Goal: Task Accomplishment & Management: Use online tool/utility

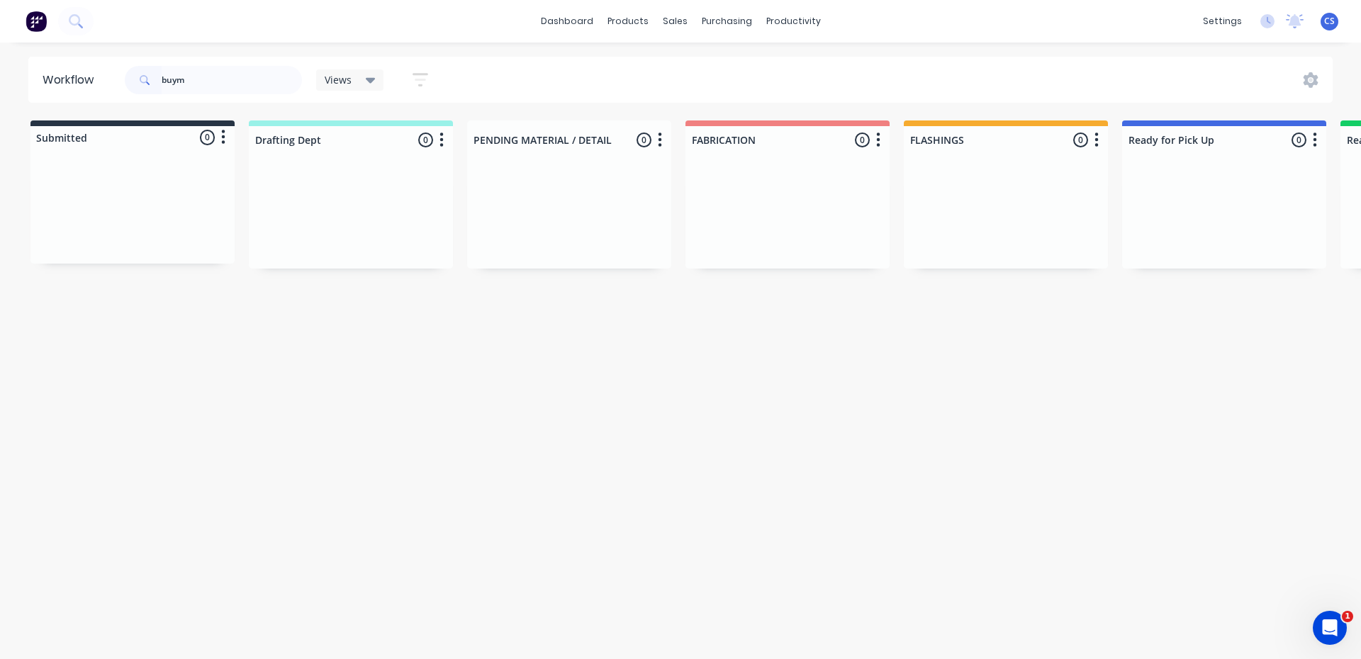
drag, startPoint x: 199, startPoint y: 85, endPoint x: 137, endPoint y: 77, distance: 62.9
click at [137, 77] on div "buym" at bounding box center [213, 80] width 177 height 28
type input "nelso"
click at [1182, 327] on p "[GEOGRAPHIC_DATA][PERSON_NAME]" at bounding box center [1207, 333] width 145 height 13
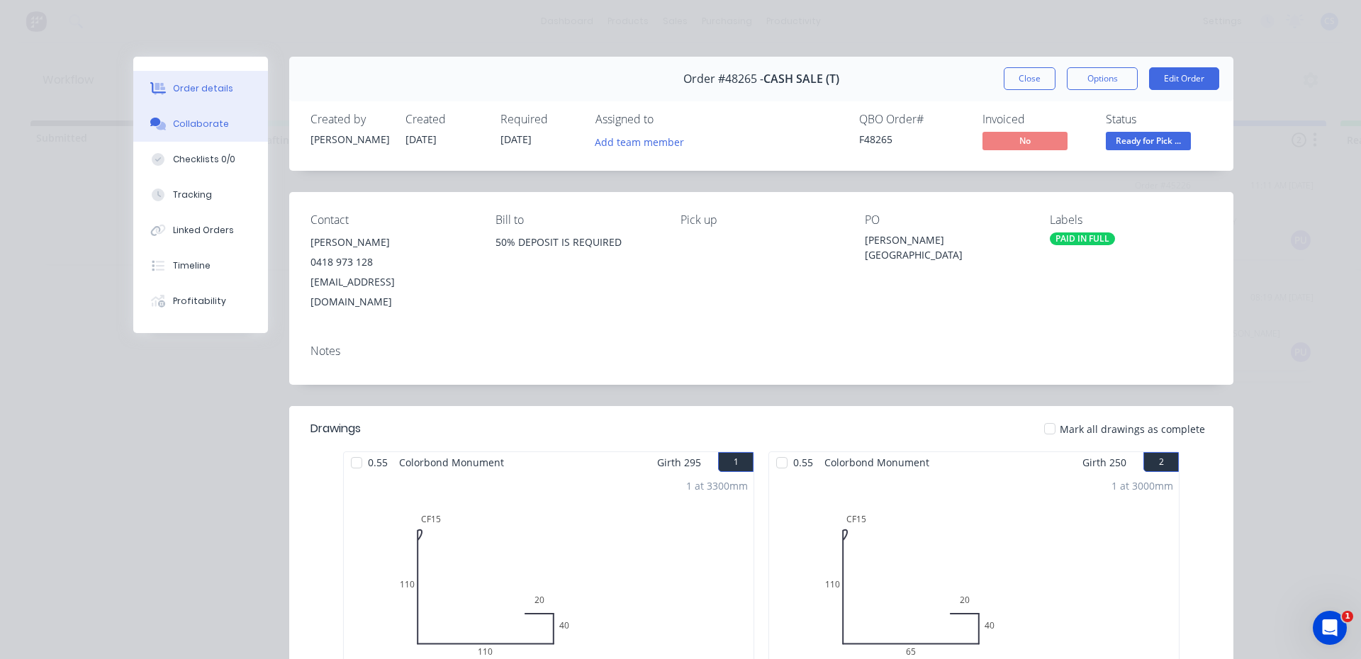
click at [203, 116] on button "Collaborate" at bounding box center [200, 123] width 135 height 35
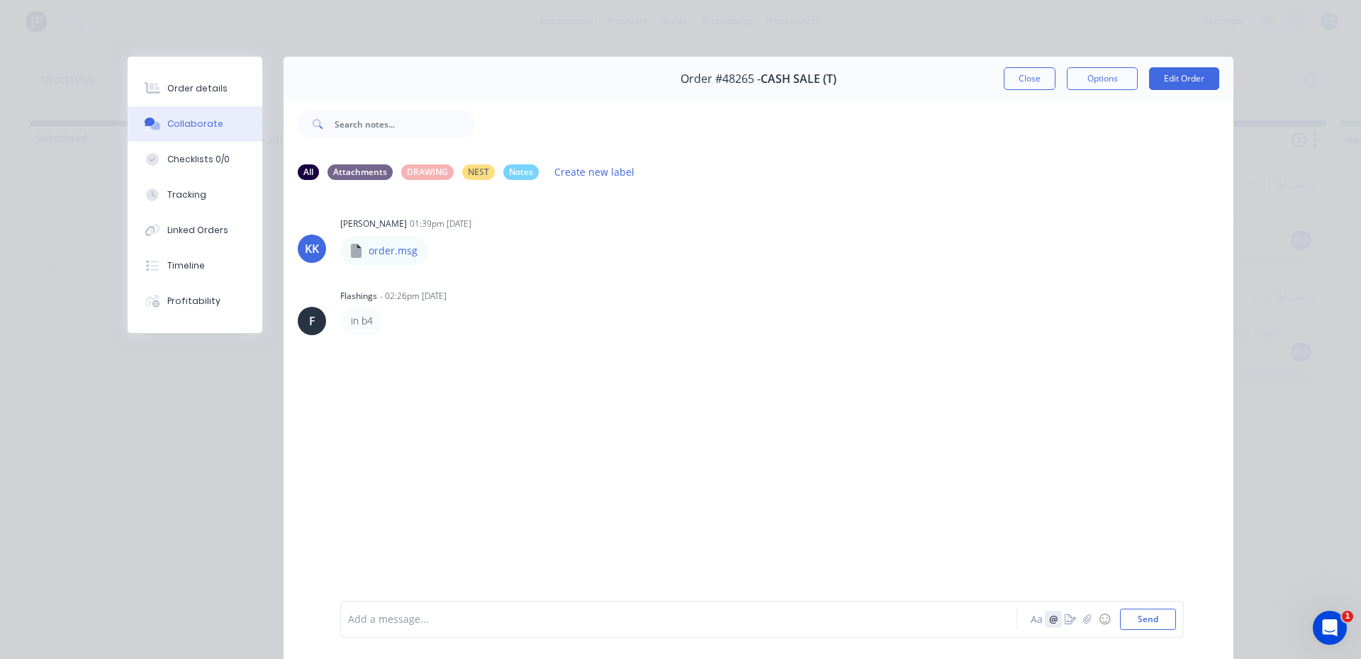
click at [1054, 618] on button "@" at bounding box center [1053, 619] width 17 height 17
click at [1065, 618] on icon "button" at bounding box center [1070, 620] width 11 height 10
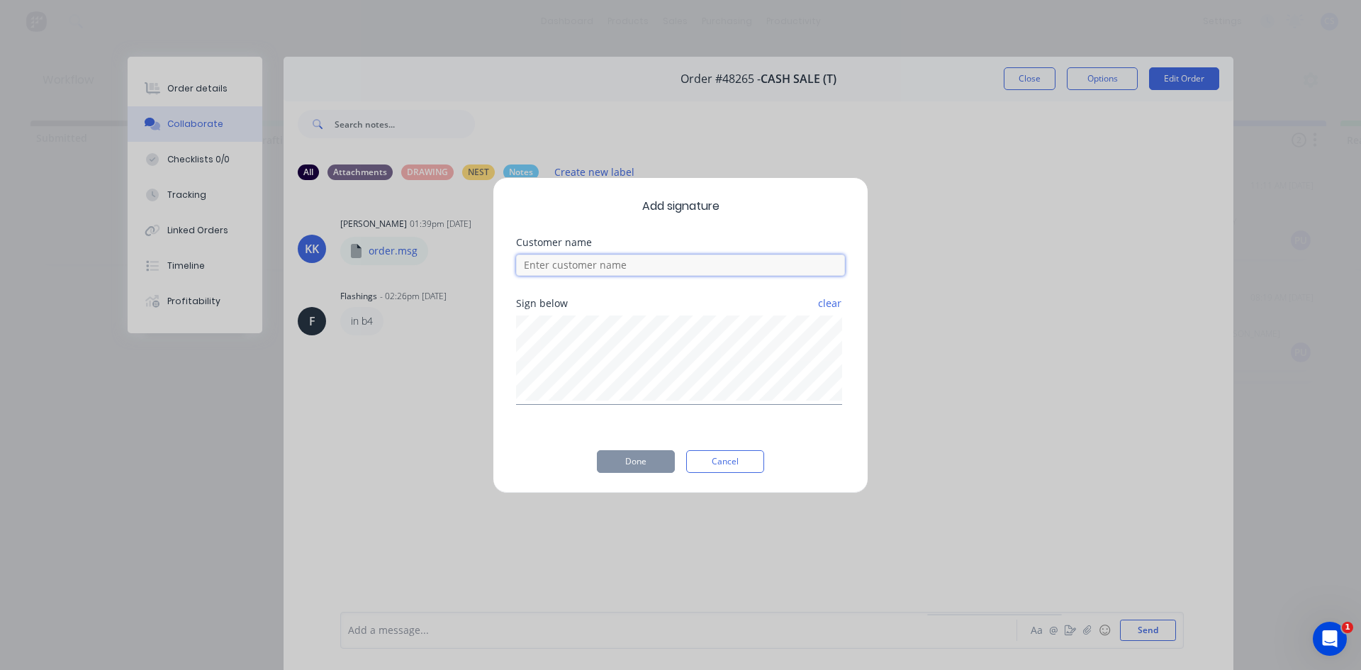
click at [721, 267] on input at bounding box center [680, 264] width 329 height 21
type input "[PERSON_NAME]"
click at [644, 460] on button "Done" at bounding box center [636, 461] width 78 height 23
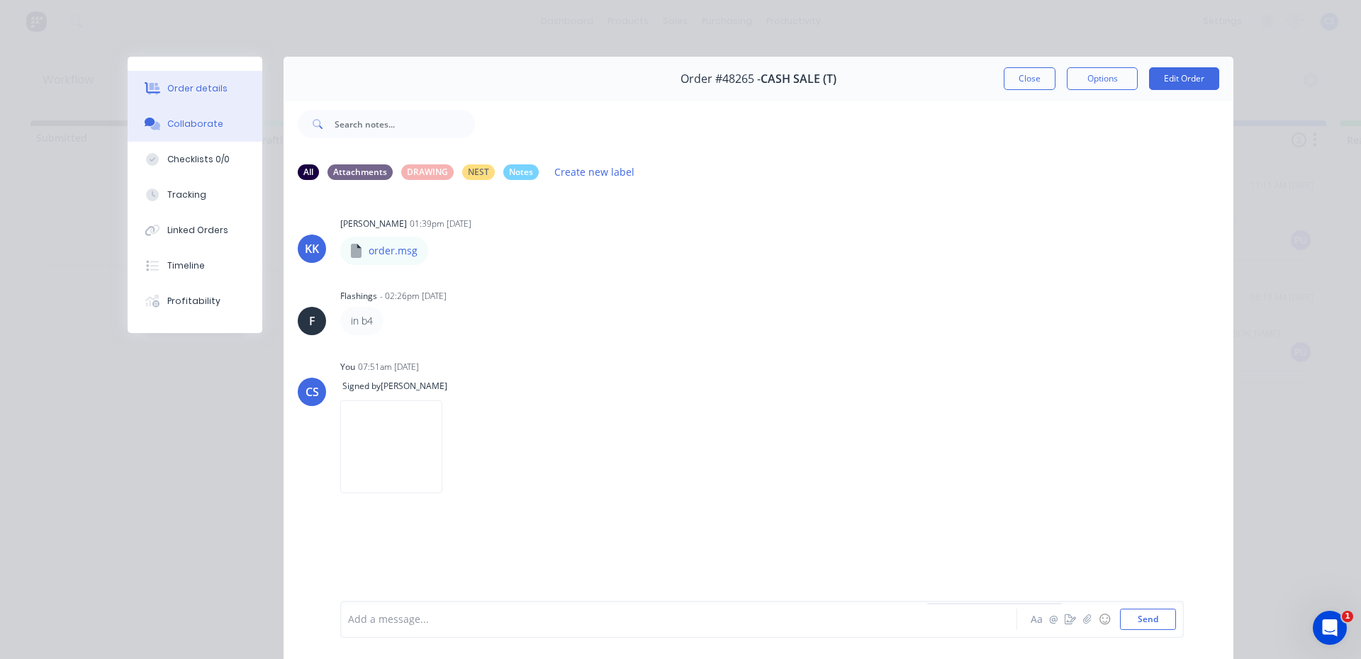
click at [182, 95] on button "Order details" at bounding box center [195, 88] width 135 height 35
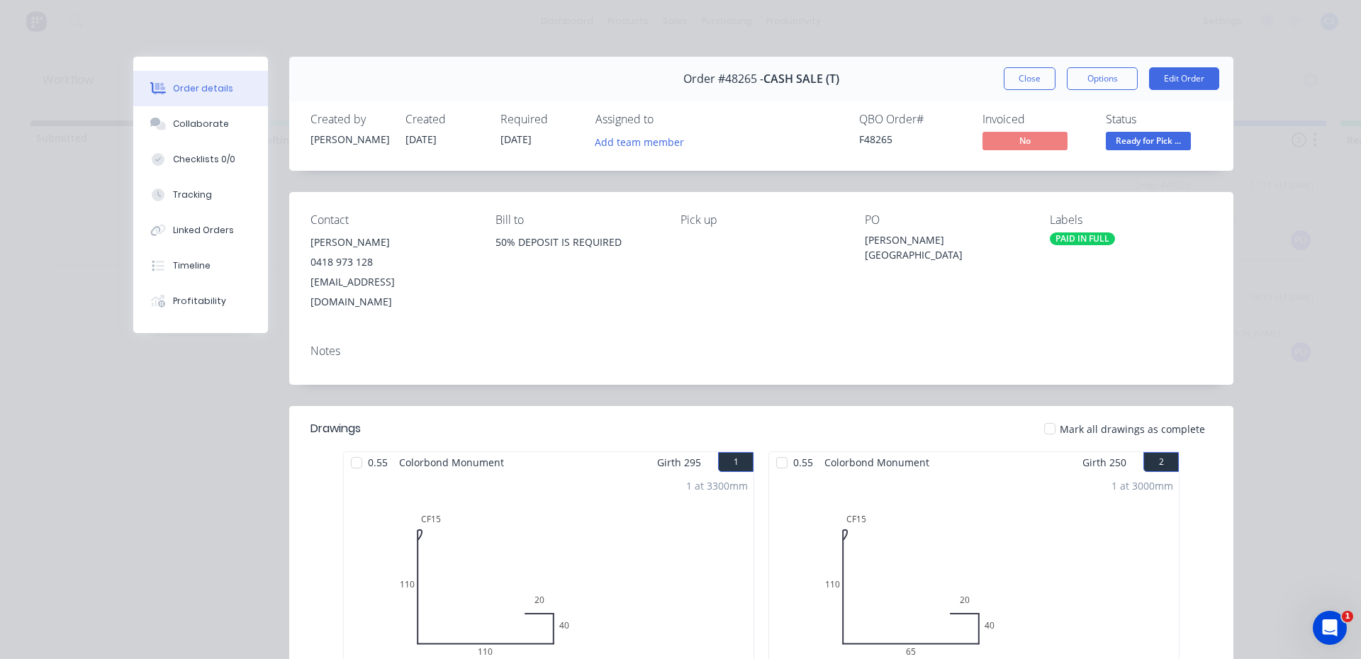
click at [1132, 145] on span "Ready for Pick ..." at bounding box center [1148, 141] width 85 height 18
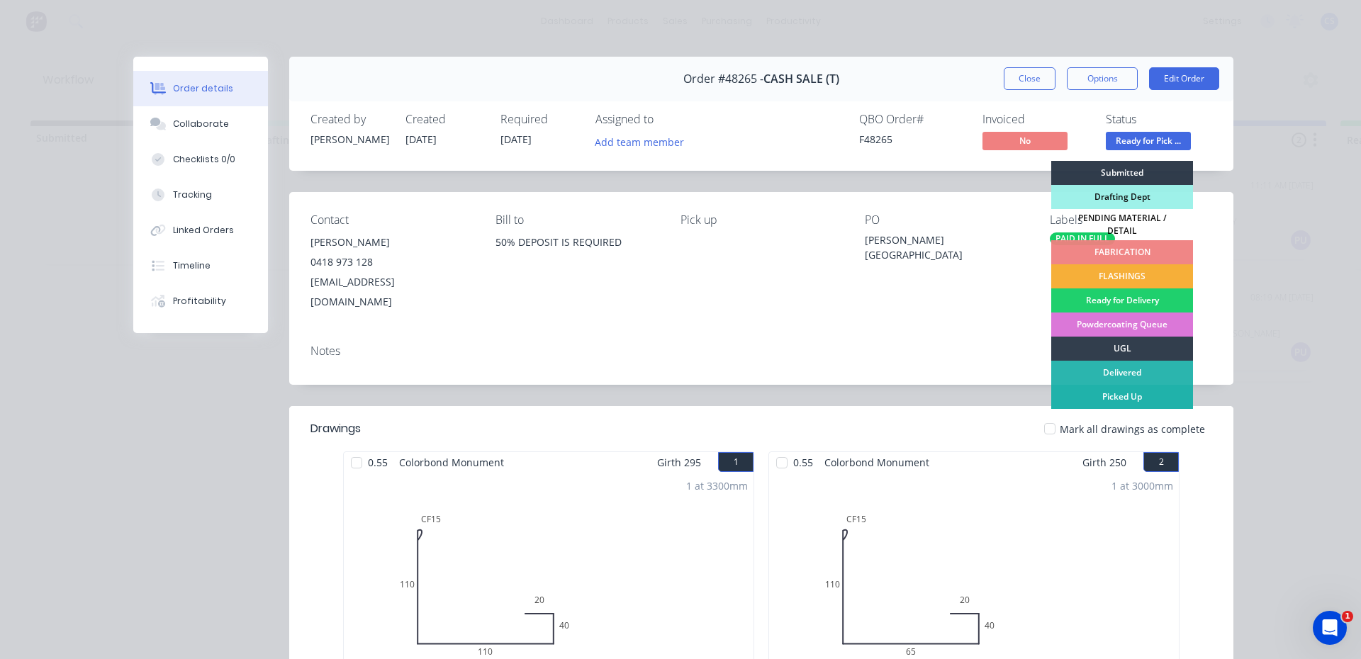
click at [1118, 388] on div "Picked Up" at bounding box center [1122, 397] width 142 height 24
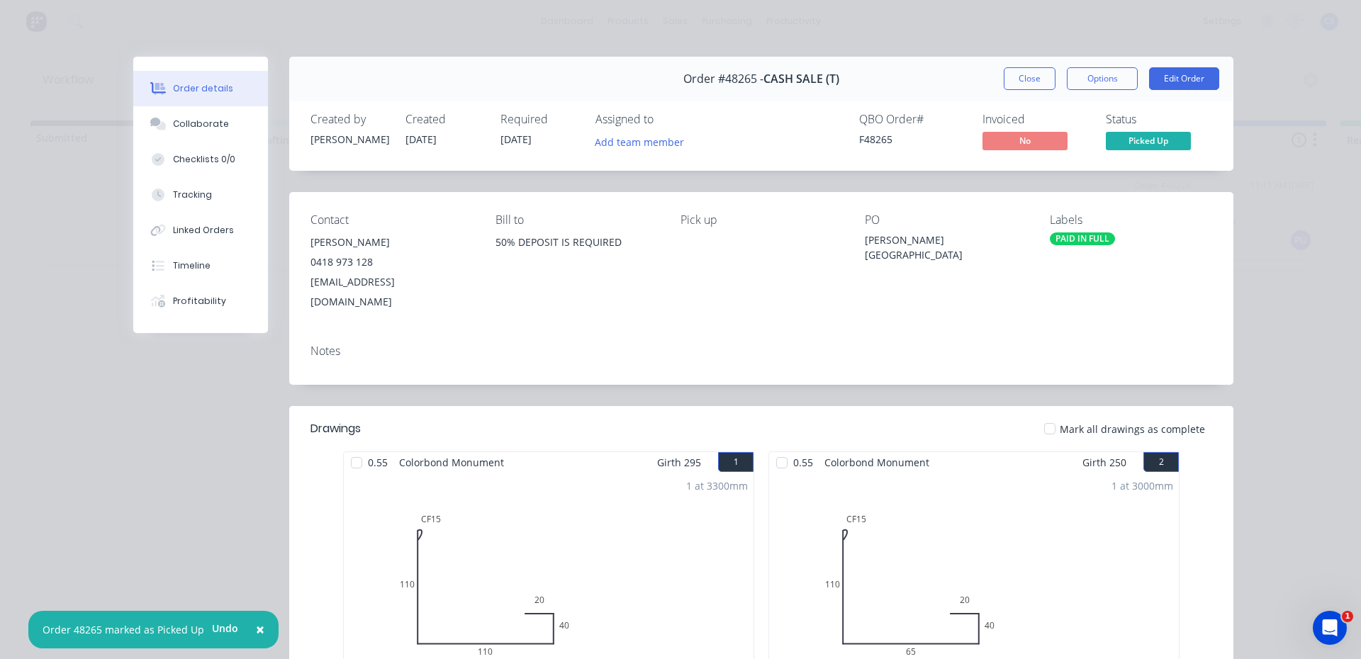
click at [1021, 76] on button "Close" at bounding box center [1030, 78] width 52 height 23
